Goal: Task Accomplishment & Management: Manage account settings

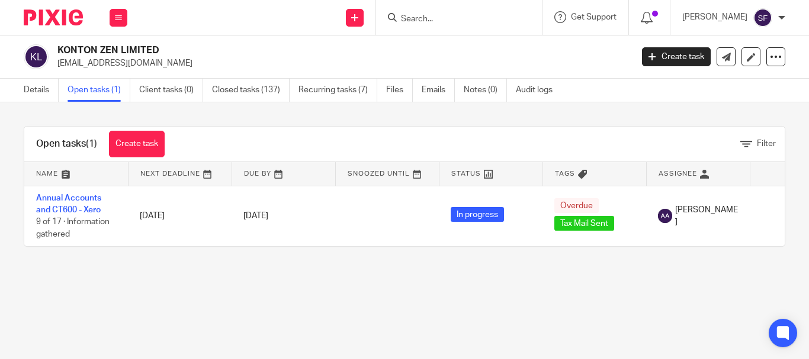
click at [428, 18] on input "Search" at bounding box center [453, 19] width 107 height 11
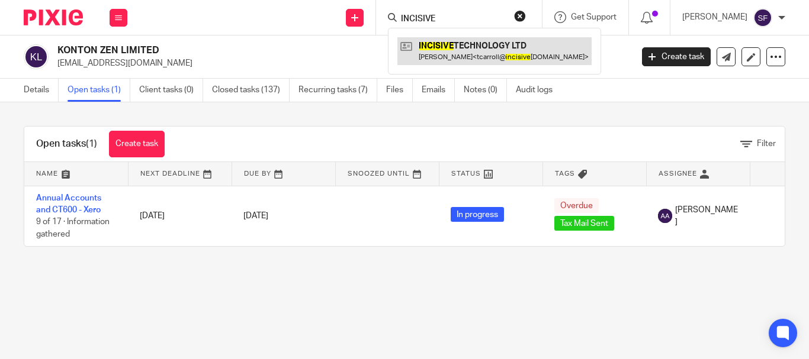
type input "INCISIVE"
click at [422, 41] on link at bounding box center [494, 50] width 194 height 27
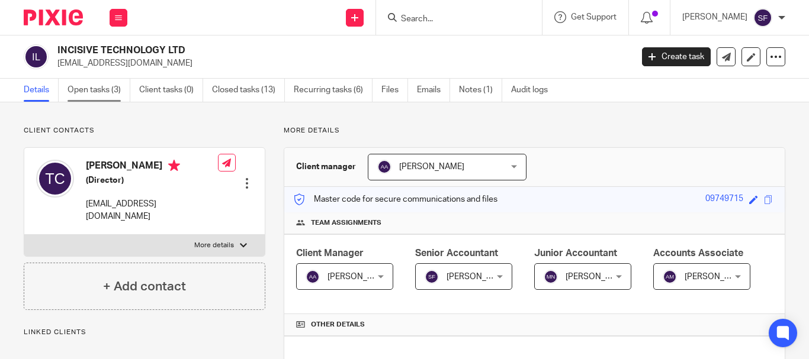
click at [99, 92] on link "Open tasks (3)" at bounding box center [99, 90] width 63 height 23
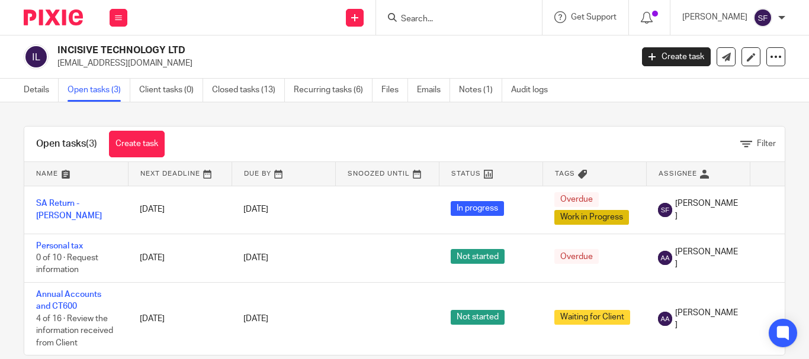
scroll to position [29, 0]
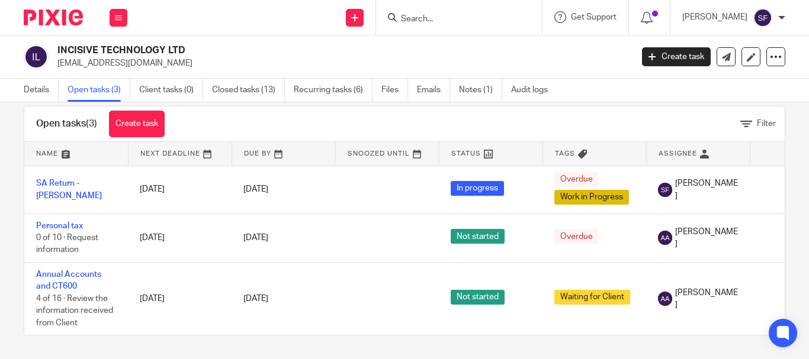
click at [96, 91] on link "Open tasks (3)" at bounding box center [99, 90] width 63 height 23
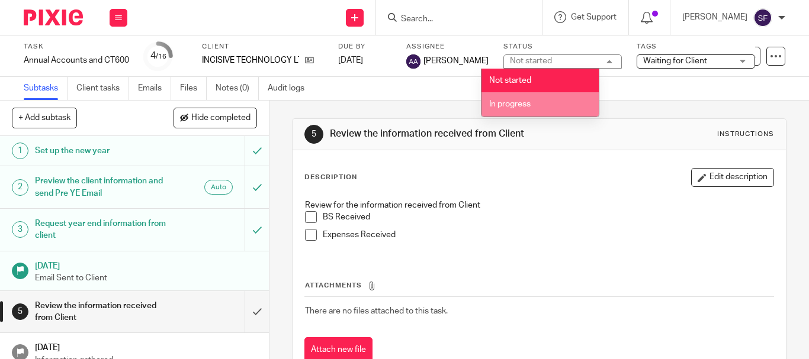
click at [533, 99] on li "In progress" at bounding box center [539, 104] width 117 height 24
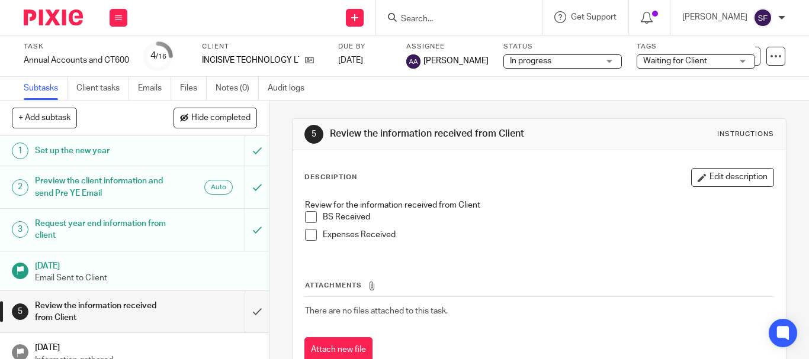
click at [643, 58] on span "Waiting for Client" at bounding box center [675, 61] width 64 height 8
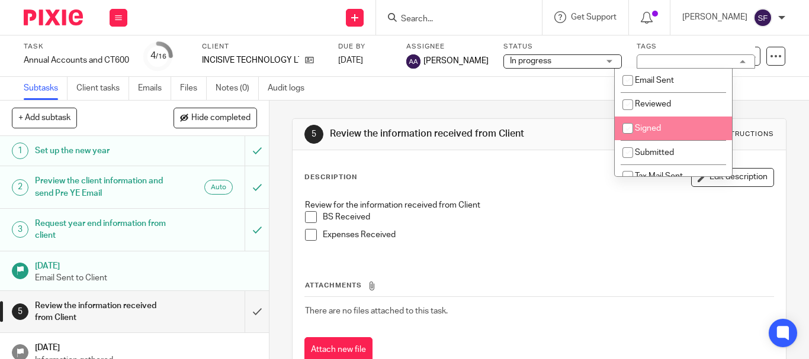
scroll to position [59, 0]
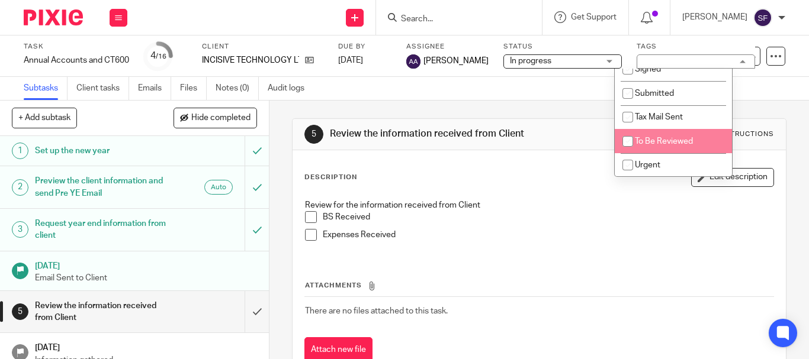
click at [627, 139] on input "checkbox" at bounding box center [627, 141] width 23 height 23
checkbox input "true"
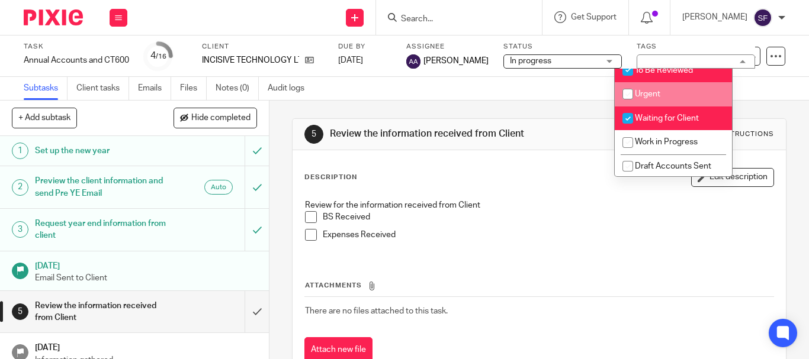
scroll to position [132, 0]
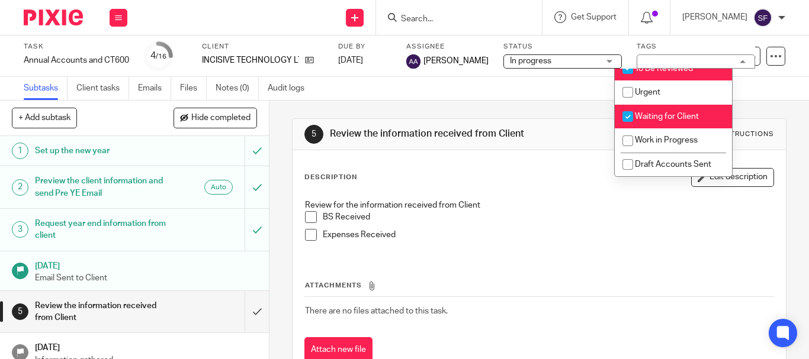
click at [623, 115] on input "checkbox" at bounding box center [627, 116] width 23 height 23
checkbox input "false"
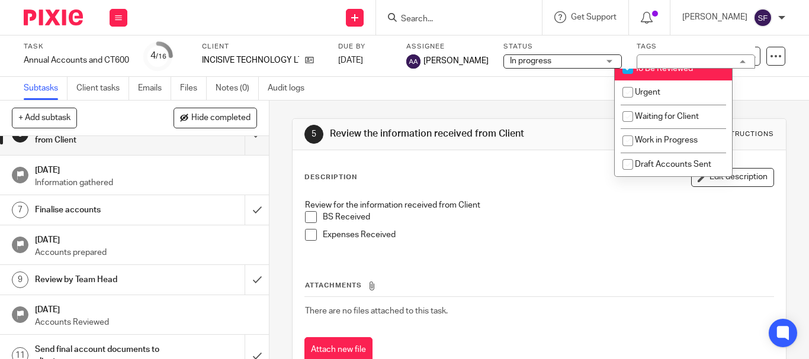
scroll to position [118, 0]
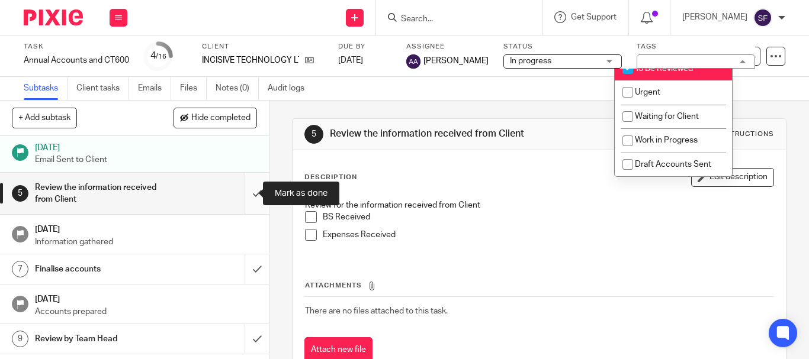
click at [245, 187] on input "submit" at bounding box center [134, 194] width 269 height 42
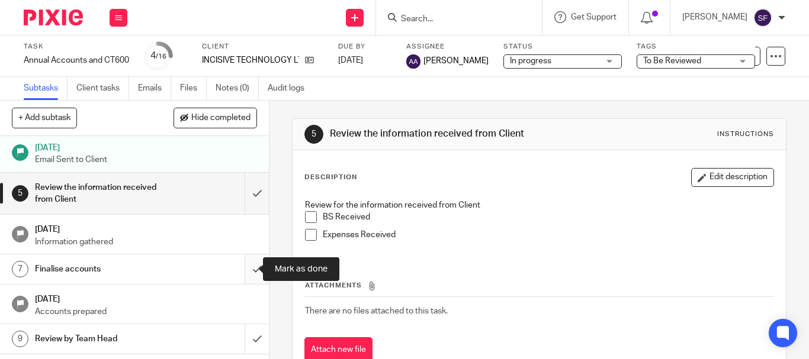
click at [241, 269] on input "submit" at bounding box center [134, 270] width 269 height 30
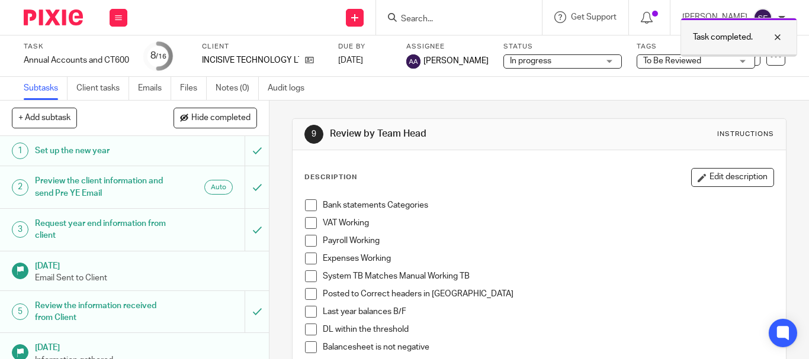
click at [780, 38] on div at bounding box center [769, 37] width 32 height 14
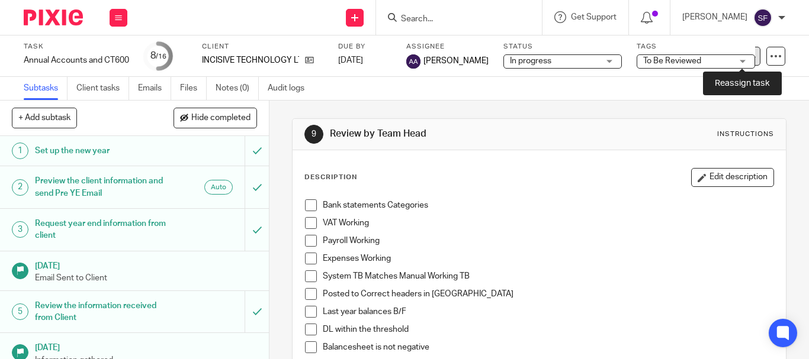
click at [747, 56] on icon at bounding box center [751, 56] width 9 height 9
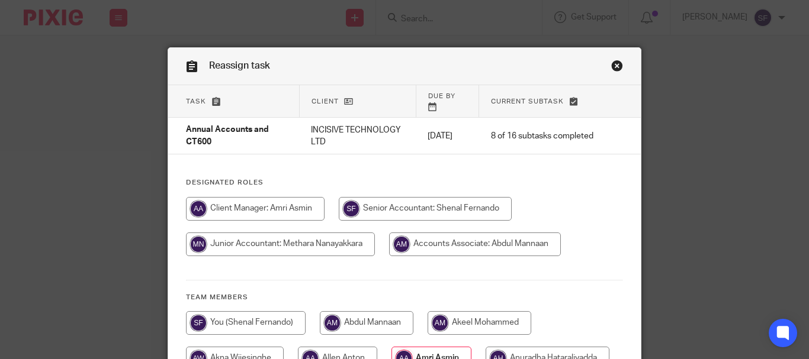
click at [266, 197] on input "radio" at bounding box center [255, 209] width 139 height 24
radio input "true"
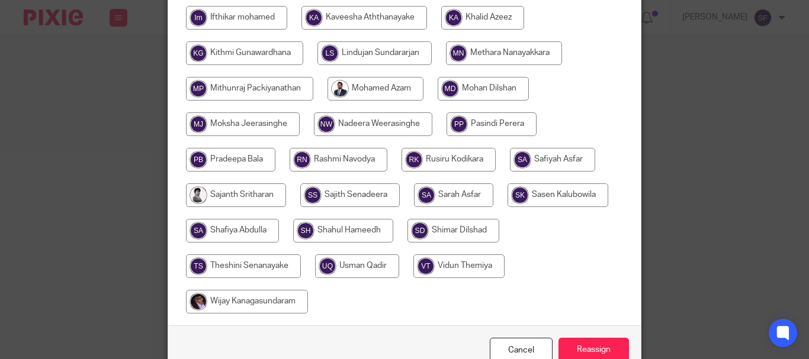
scroll to position [415, 0]
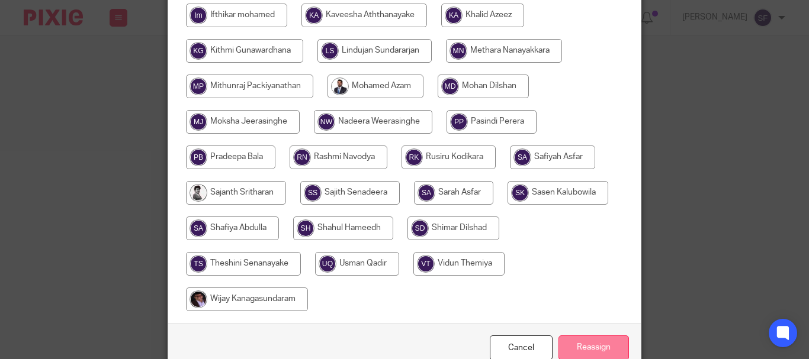
click at [582, 336] on input "Reassign" at bounding box center [593, 348] width 70 height 25
